Goal: Navigation & Orientation: Find specific page/section

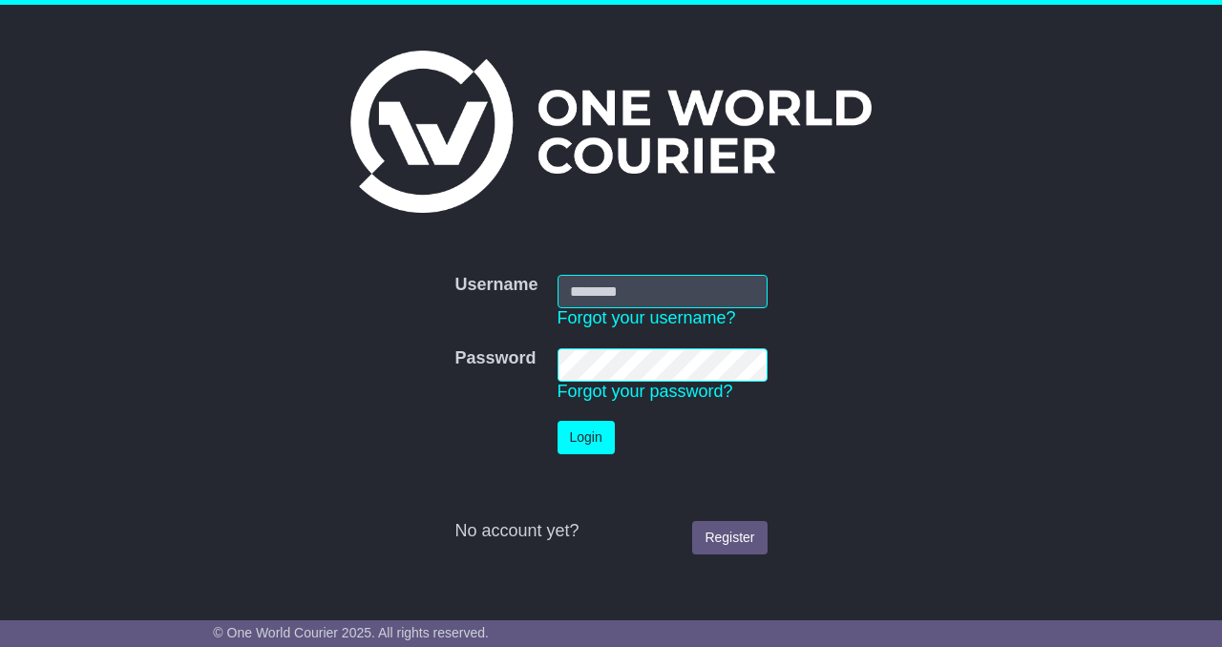
type input "**********"
click at [573, 442] on button "Login" at bounding box center [586, 437] width 57 height 33
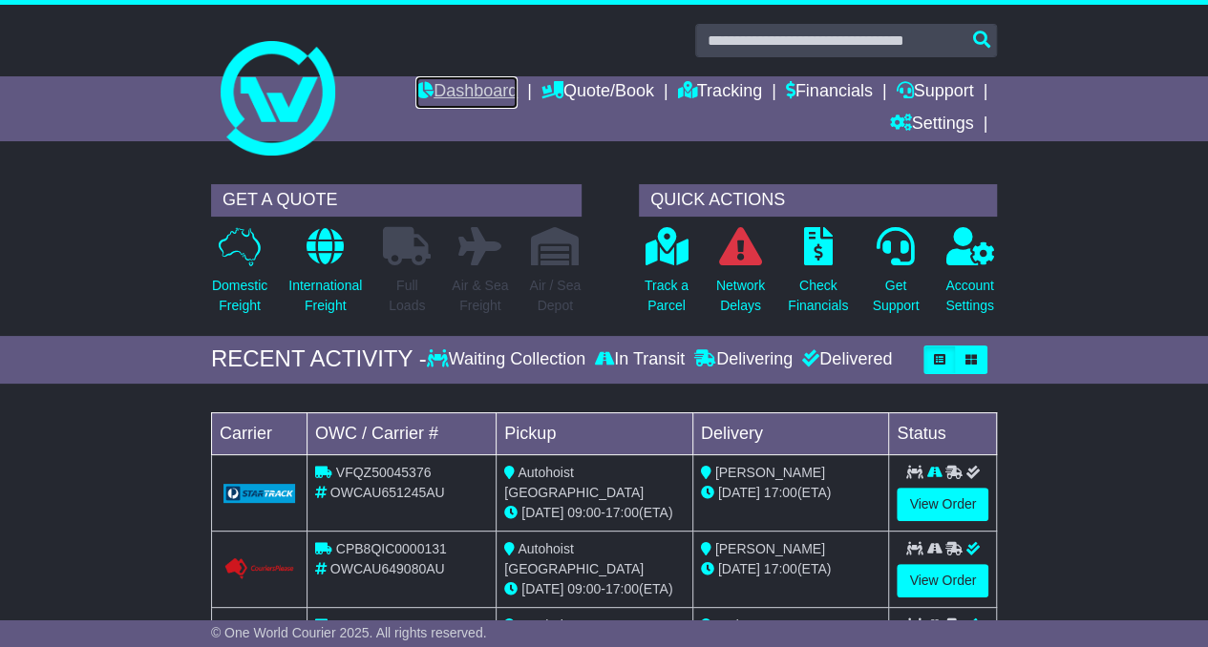
click at [462, 89] on link "Dashboard" at bounding box center [466, 92] width 102 height 32
click at [449, 96] on link "Dashboard" at bounding box center [466, 92] width 102 height 32
click at [126, 287] on div "GET A QUOTE Domestic Freight International Freight Full Loads Air & Sea Freight…" at bounding box center [604, 255] width 1208 height 161
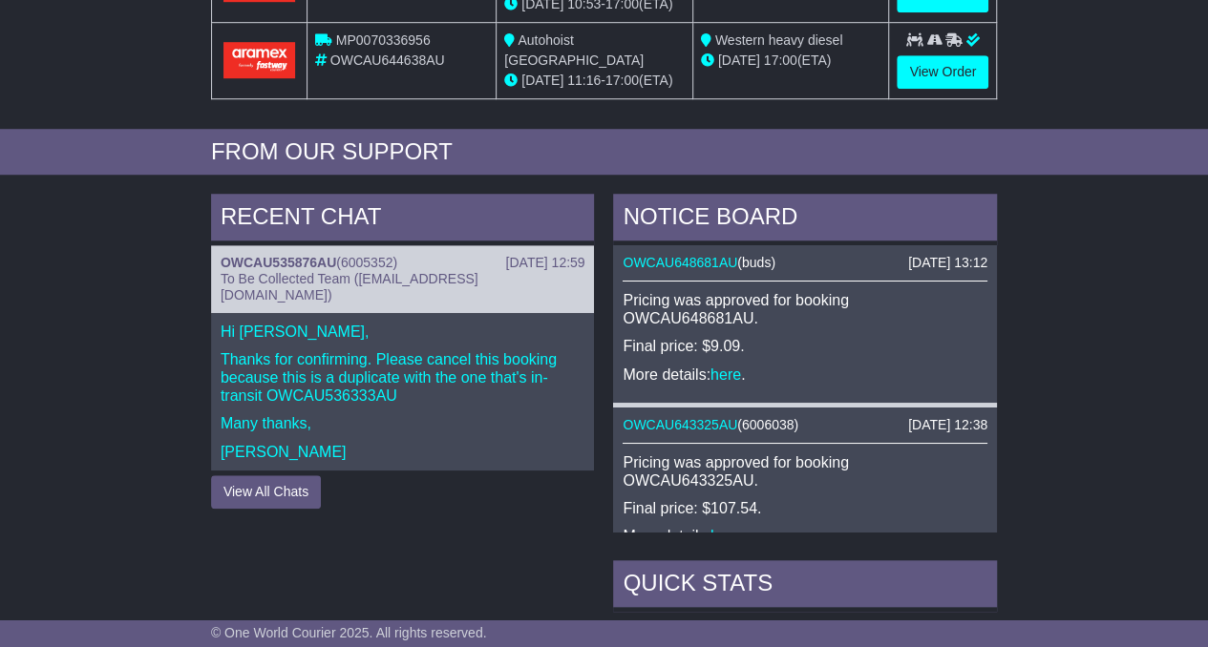
scroll to position [630, 0]
